Goal: Task Accomplishment & Management: Manage account settings

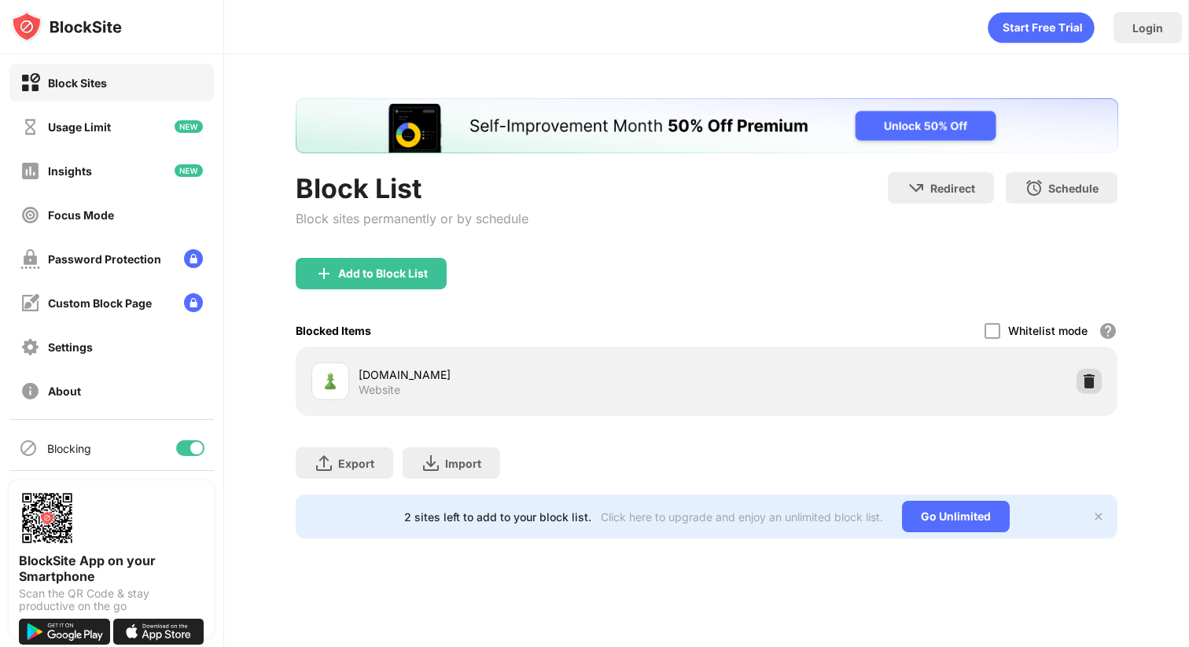
click at [1083, 381] on img at bounding box center [1089, 381] width 16 height 16
